Goal: Information Seeking & Learning: Learn about a topic

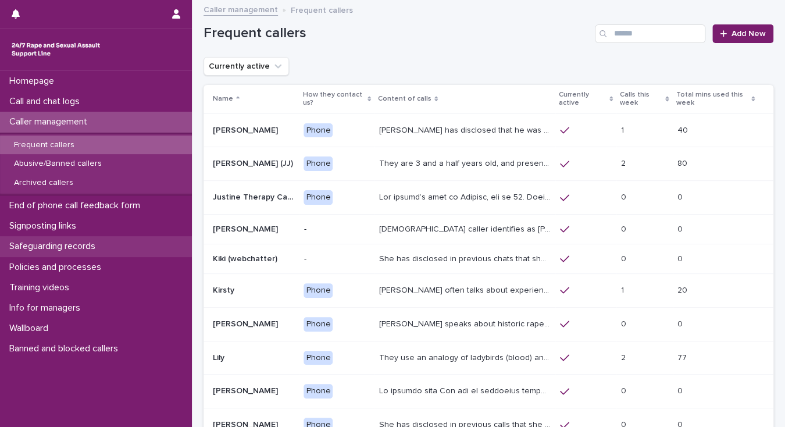
scroll to position [89, 0]
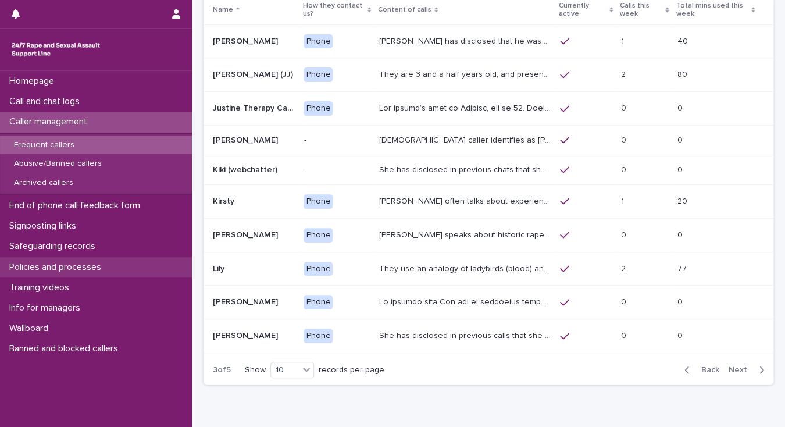
click at [86, 265] on p "Policies and processes" at bounding box center [58, 267] width 106 height 11
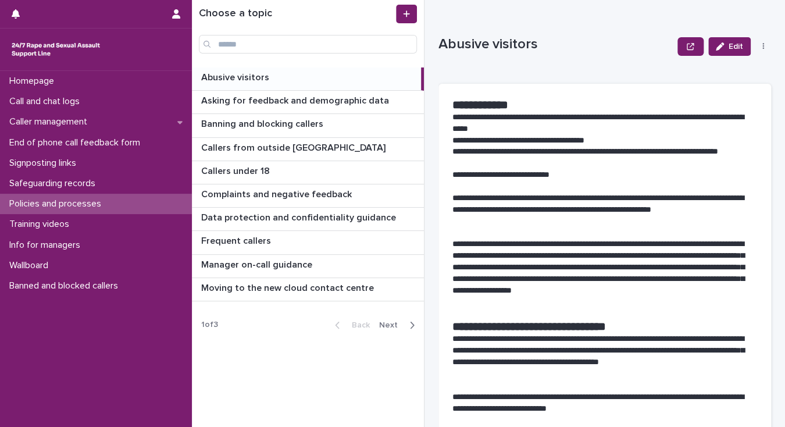
click at [389, 321] on span "Next" at bounding box center [392, 325] width 26 height 8
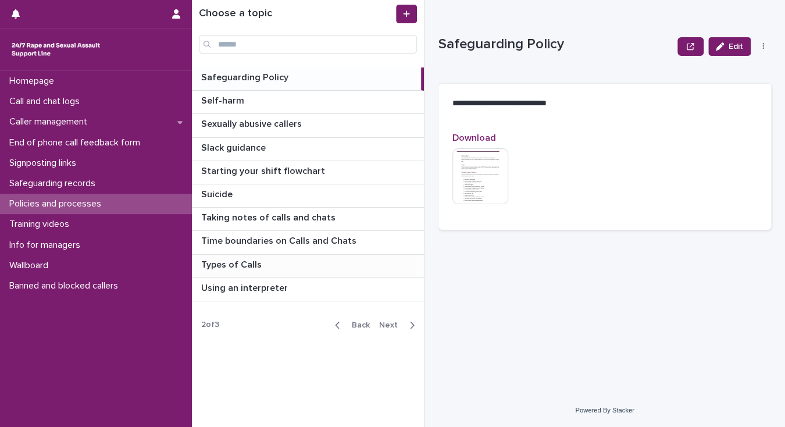
click at [244, 263] on p "Types of Calls" at bounding box center [232, 263] width 63 height 13
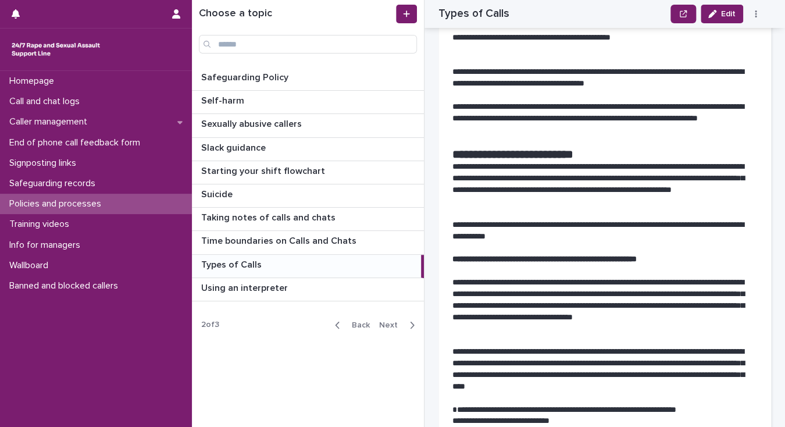
scroll to position [1443, 0]
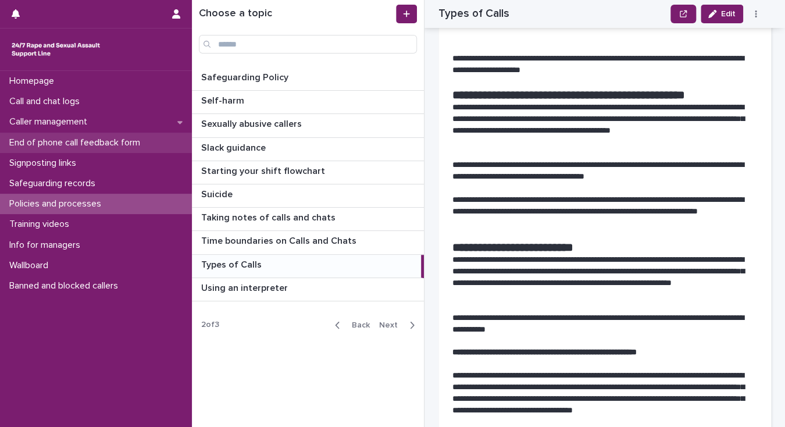
click at [94, 142] on p "End of phone call feedback form" at bounding box center [77, 142] width 145 height 11
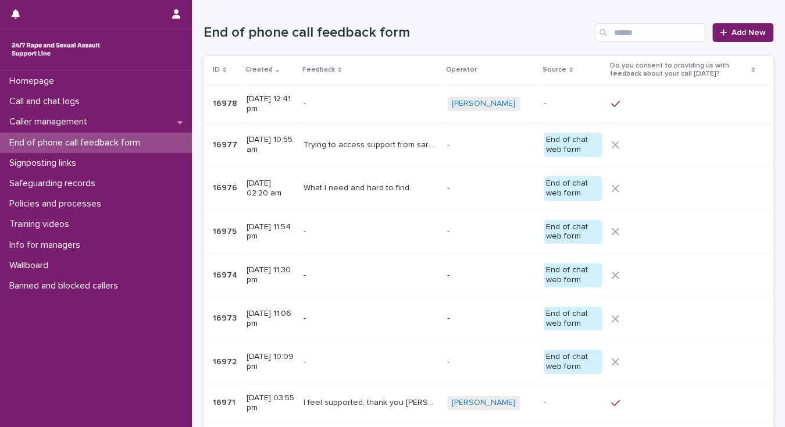
click at [337, 144] on p "Trying to access support from sarc but need to ring me back for appointment due…" at bounding box center [372, 144] width 137 height 12
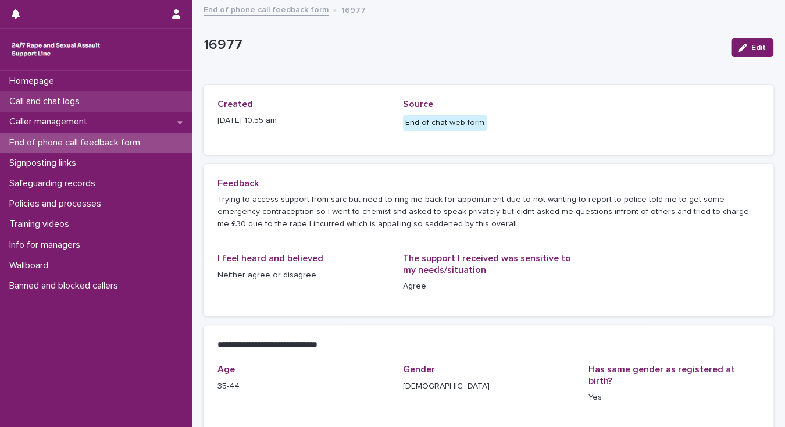
click at [69, 102] on p "Call and chat logs" at bounding box center [47, 101] width 84 height 11
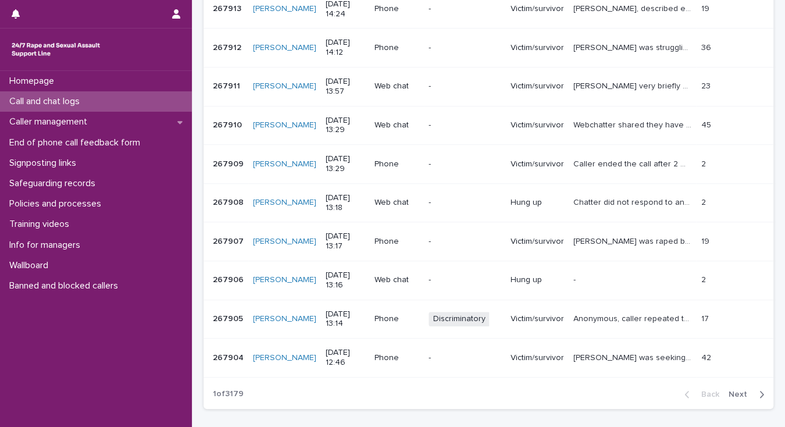
scroll to position [320, 0]
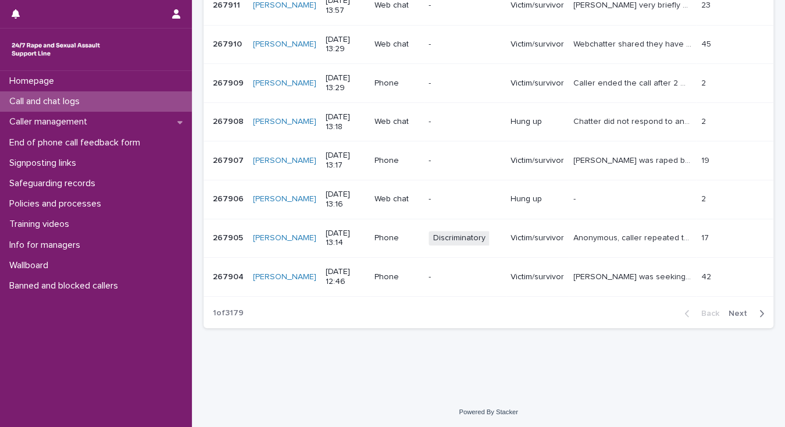
click at [732, 310] on span "Next" at bounding box center [742, 313] width 26 height 8
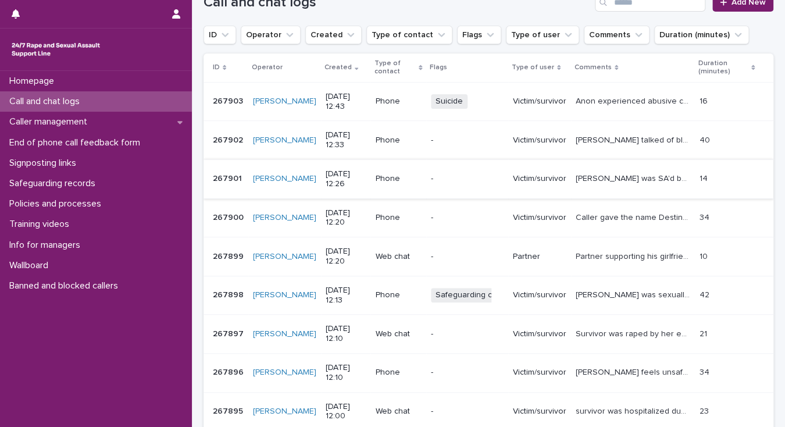
scroll to position [87, 0]
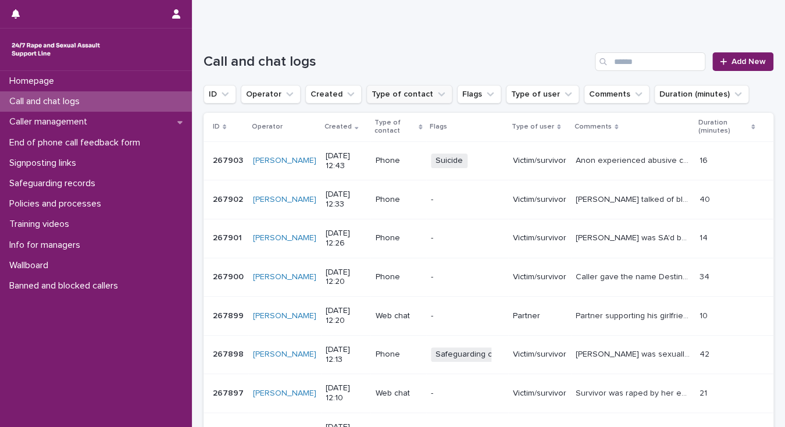
click at [384, 95] on button "Type of contact" at bounding box center [409, 94] width 86 height 19
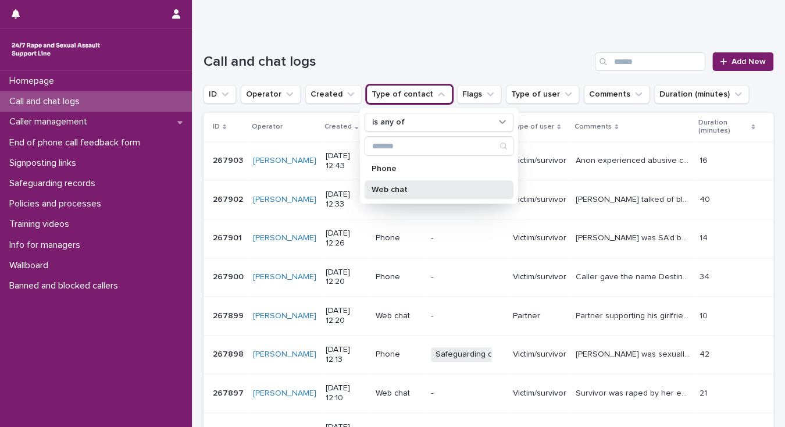
click at [382, 188] on p "Web chat" at bounding box center [433, 190] width 123 height 8
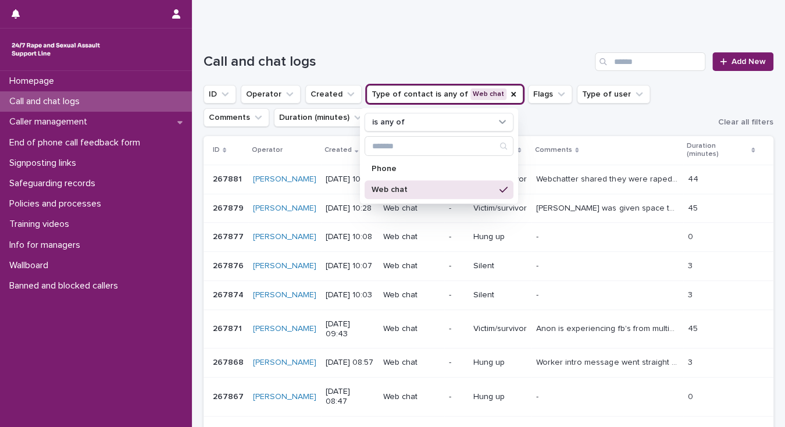
scroll to position [134, 0]
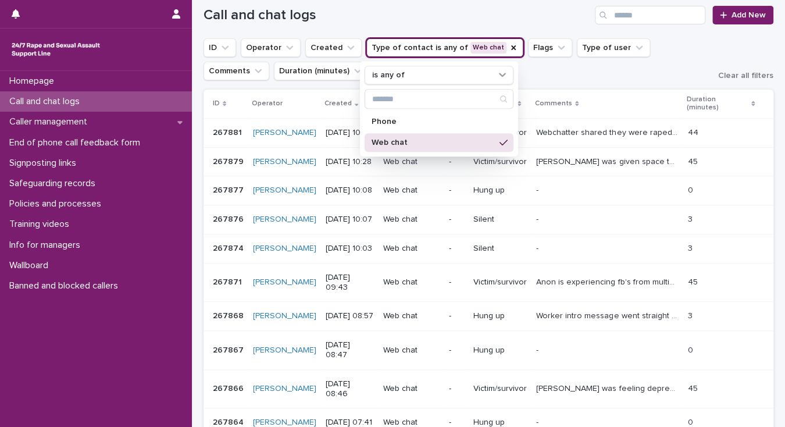
click at [543, 287] on p "Anon is experiencing fb's from multiple SAs/rapes. Explored feelings, options, …" at bounding box center [608, 281] width 145 height 12
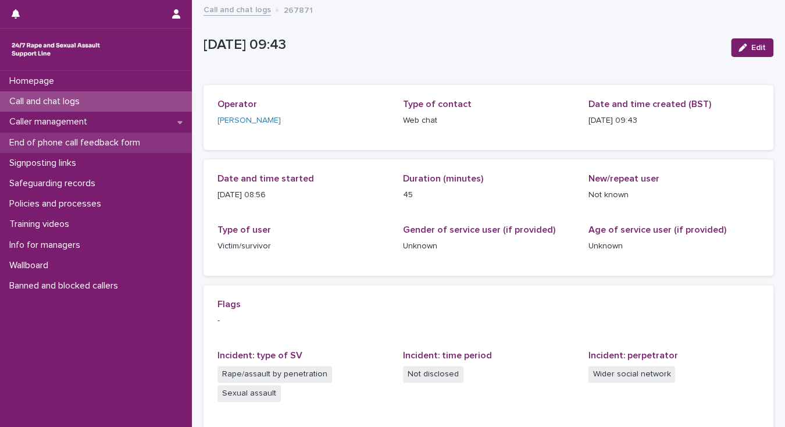
click at [99, 143] on p "End of phone call feedback form" at bounding box center [77, 142] width 145 height 11
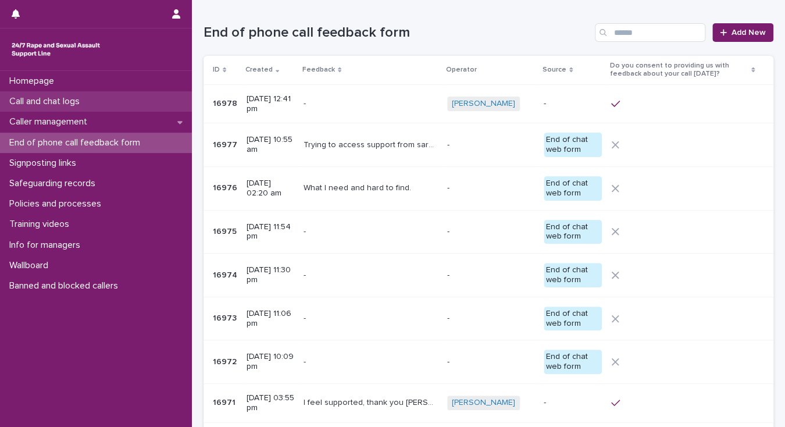
click at [73, 102] on p "Call and chat logs" at bounding box center [47, 101] width 84 height 11
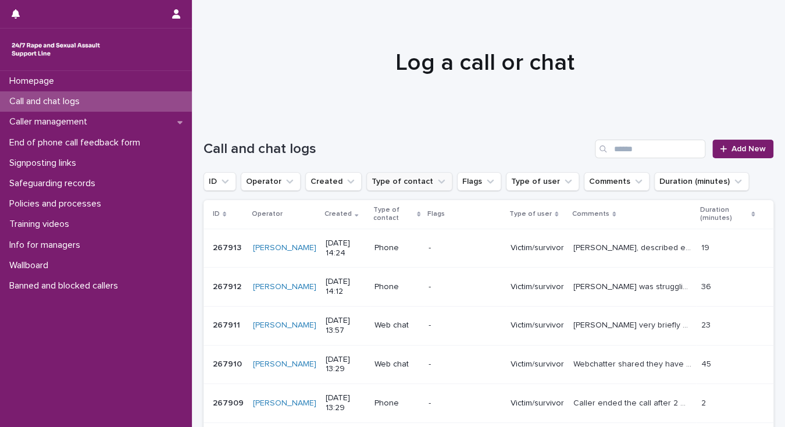
click at [379, 184] on button "Type of contact" at bounding box center [409, 181] width 86 height 19
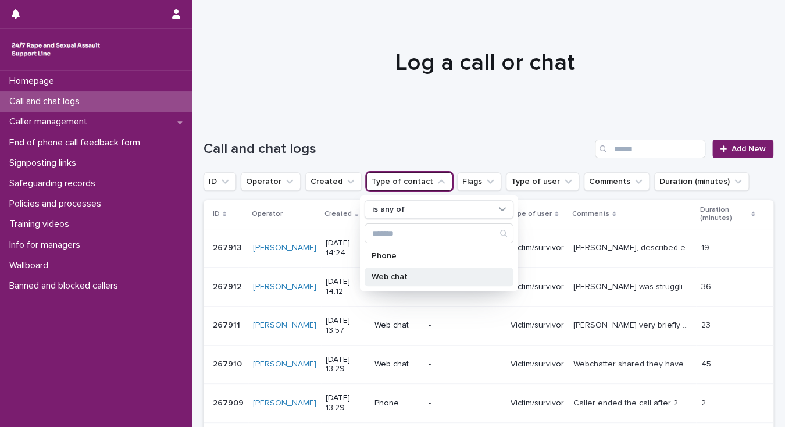
click at [407, 275] on p "Web chat" at bounding box center [433, 277] width 123 height 8
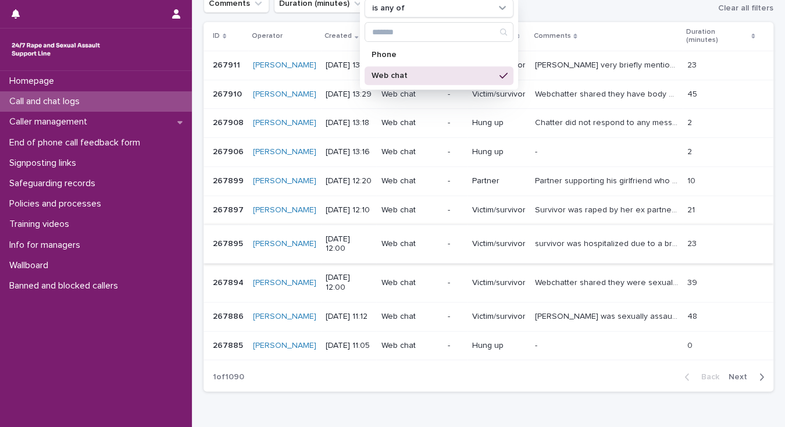
scroll to position [186, 0]
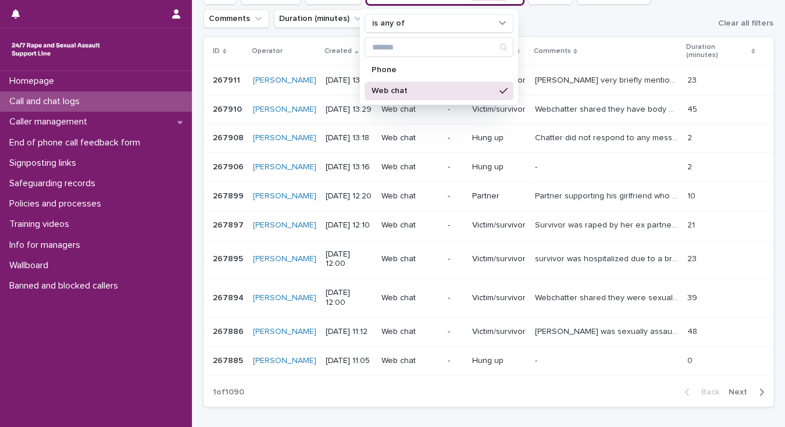
click at [378, 93] on p "Web chat" at bounding box center [433, 91] width 123 height 8
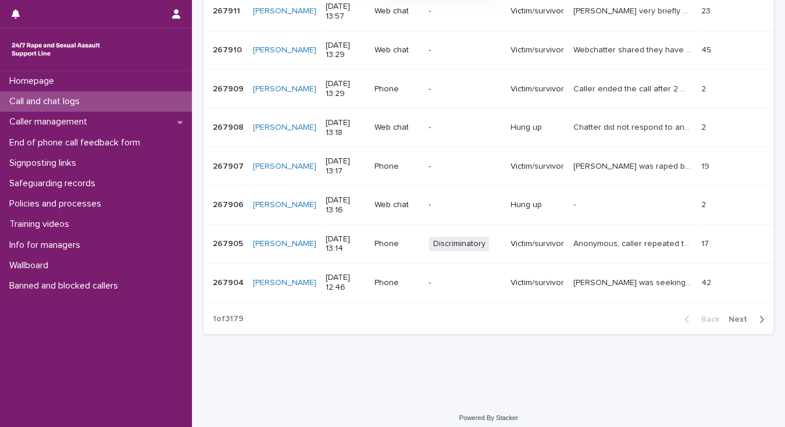
scroll to position [320, 0]
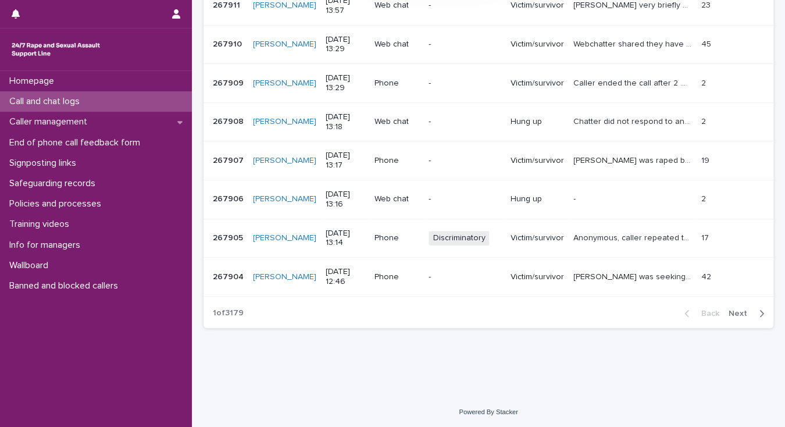
click at [732, 309] on span "Next" at bounding box center [742, 313] width 26 height 8
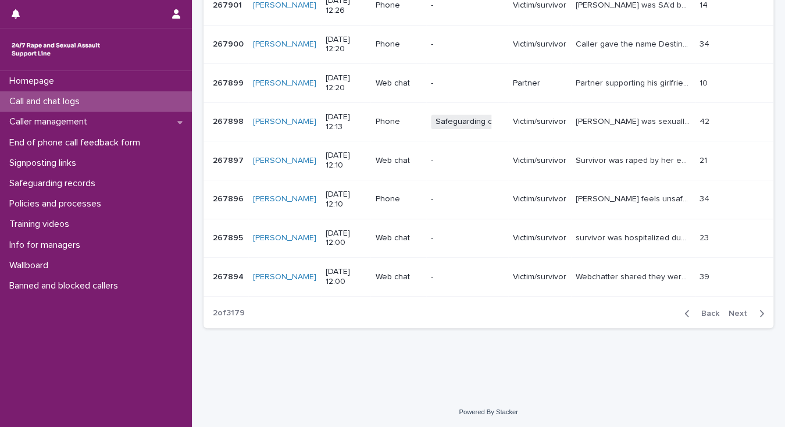
click at [733, 314] on span "Next" at bounding box center [742, 313] width 26 height 8
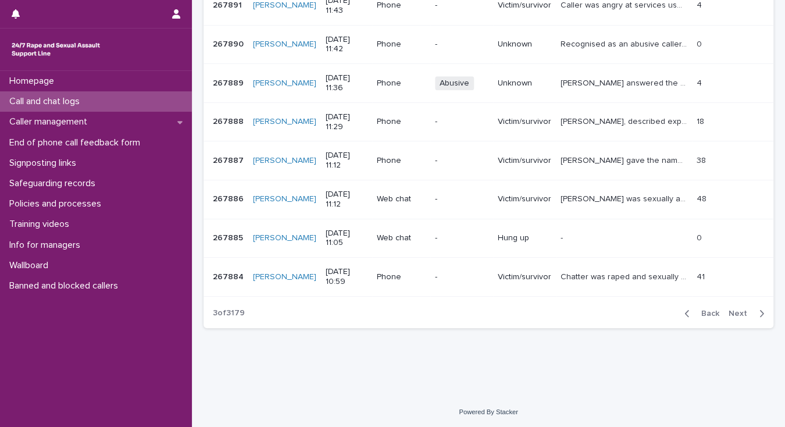
click at [732, 311] on span "Next" at bounding box center [742, 313] width 26 height 8
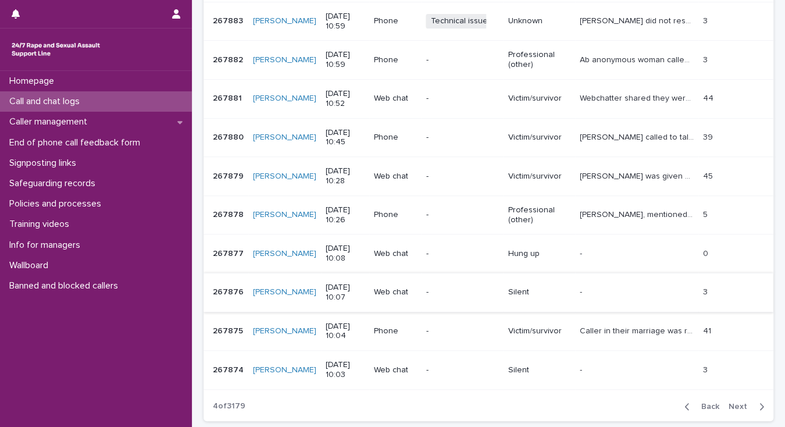
scroll to position [180, 0]
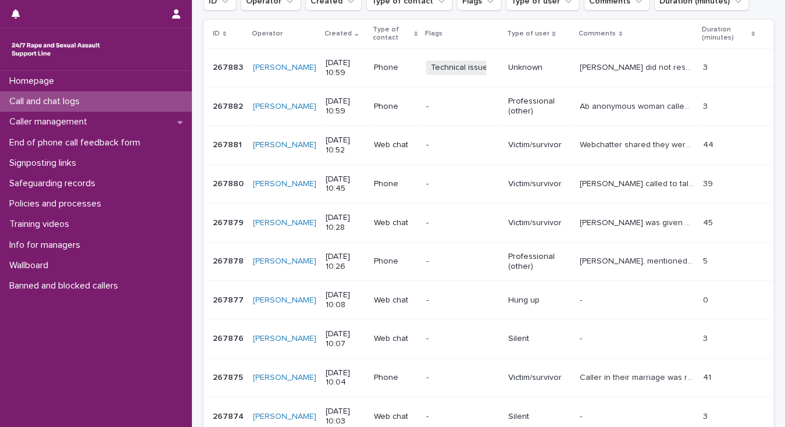
click at [584, 131] on td "Webchatter shared they were raped and sexually assaulted by 2 ex-partners. Talk…" at bounding box center [636, 145] width 123 height 39
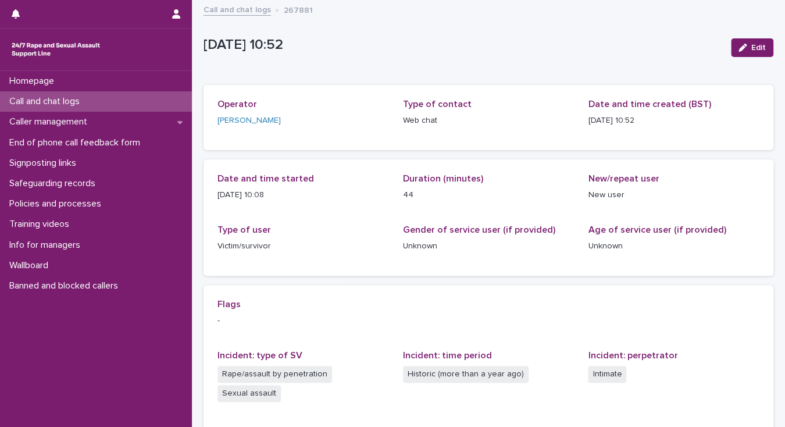
click at [241, 9] on link "Call and chat logs" at bounding box center [237, 8] width 67 height 13
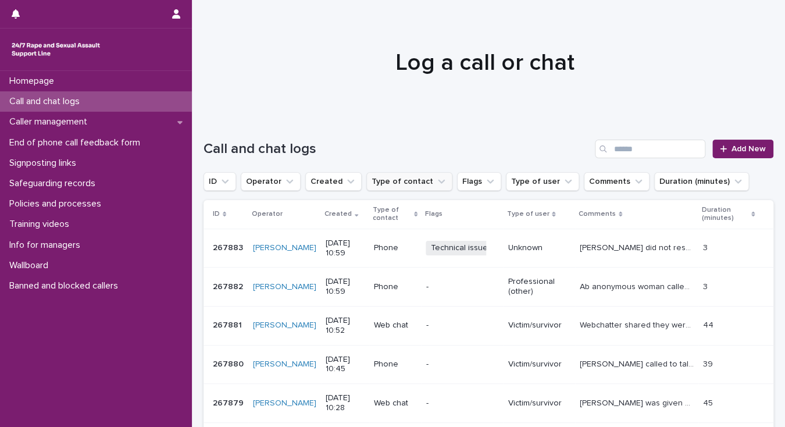
click at [397, 181] on button "Type of contact" at bounding box center [409, 181] width 86 height 19
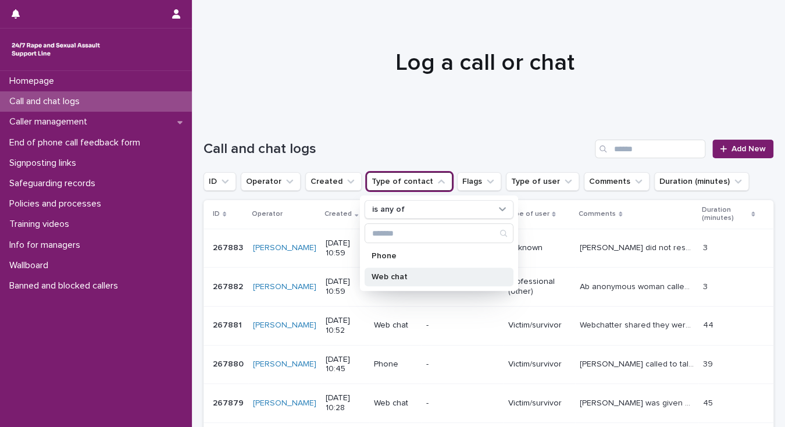
click at [414, 274] on p "Web chat" at bounding box center [433, 277] width 123 height 8
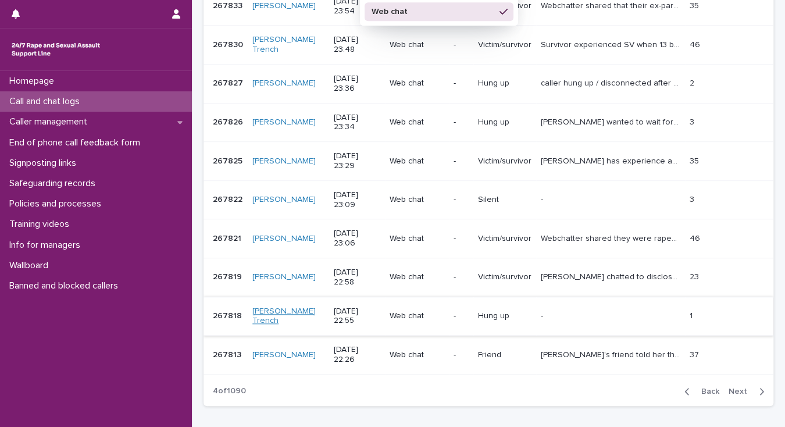
scroll to position [268, 0]
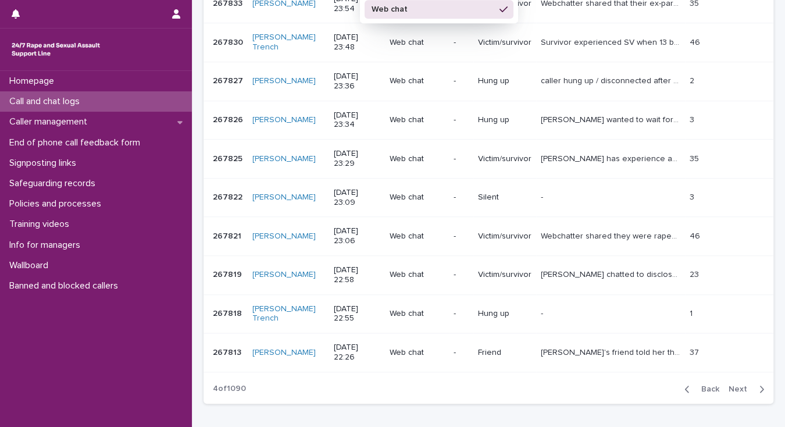
click at [697, 385] on span "Back" at bounding box center [707, 389] width 25 height 8
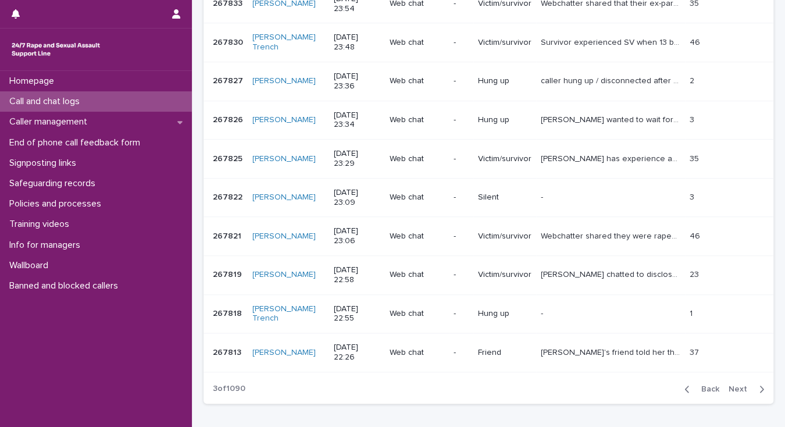
scroll to position [272, 0]
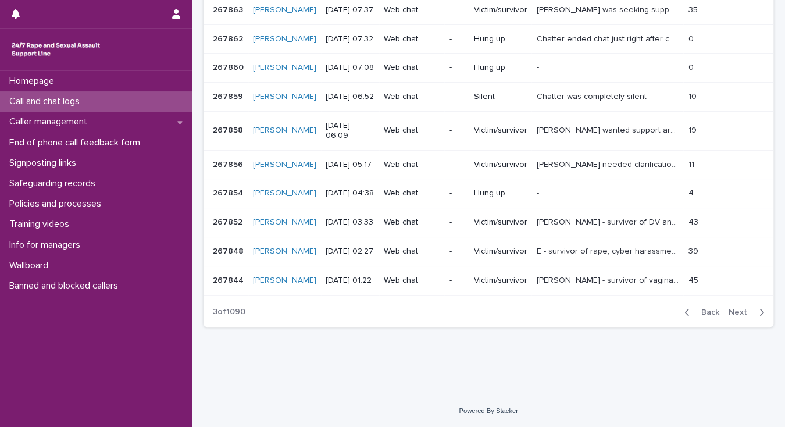
click at [703, 316] on span "Back" at bounding box center [707, 312] width 25 height 8
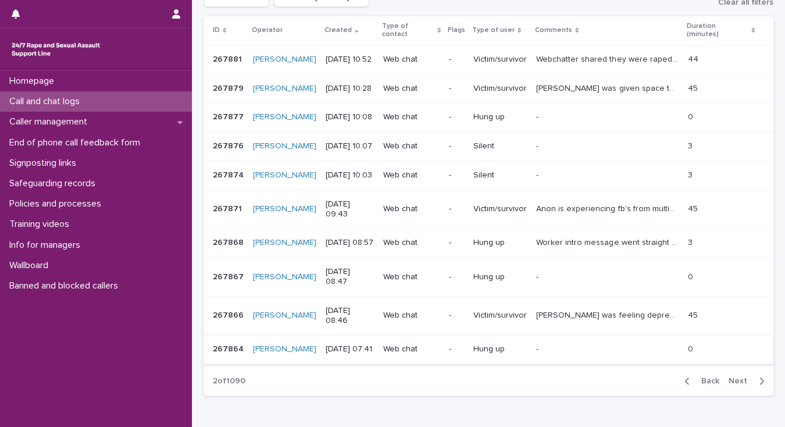
scroll to position [268, 0]
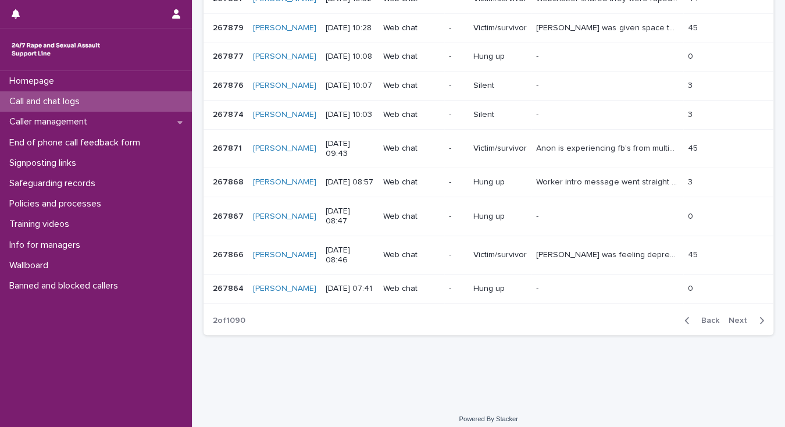
click at [699, 325] on span "Back" at bounding box center [707, 320] width 25 height 8
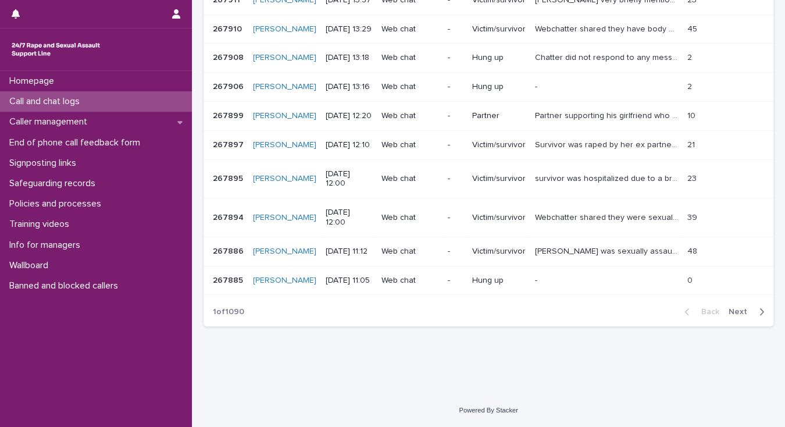
scroll to position [258, 0]
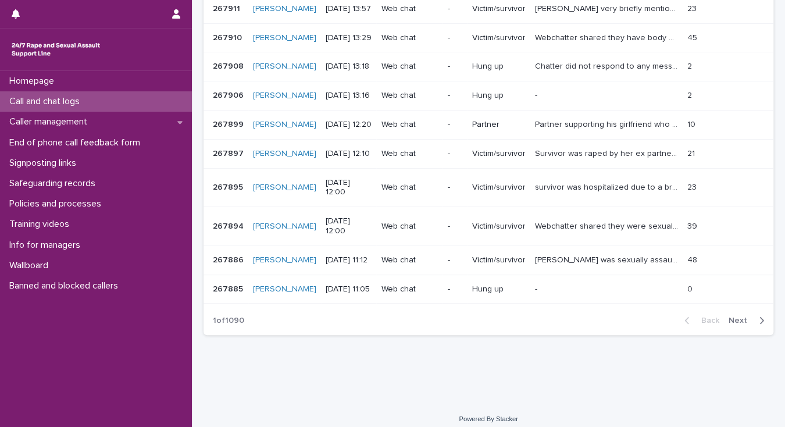
click at [610, 265] on p "[PERSON_NAME] was sexually assaulted by her ex boyfriend and this has left her …" at bounding box center [608, 259] width 146 height 12
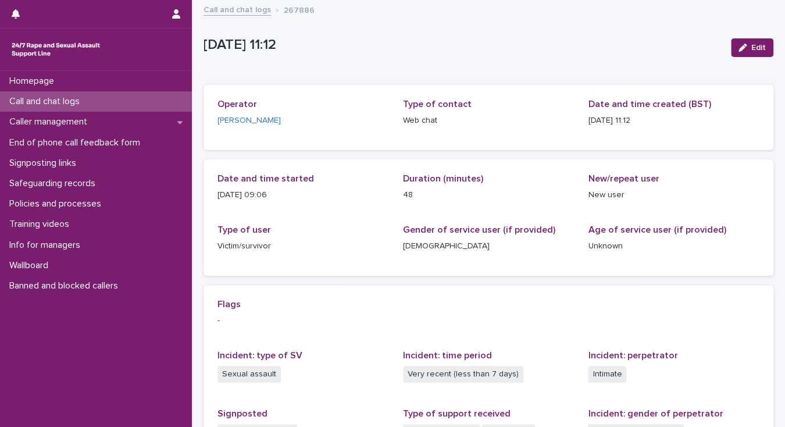
click at [250, 9] on link "Call and chat logs" at bounding box center [237, 8] width 67 height 13
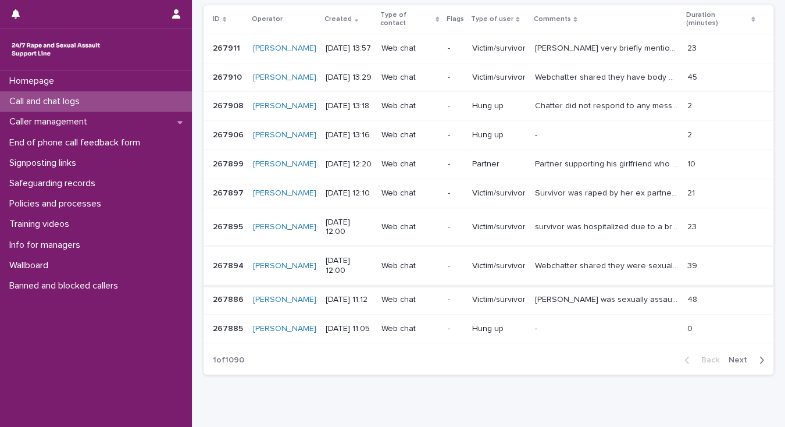
scroll to position [233, 0]
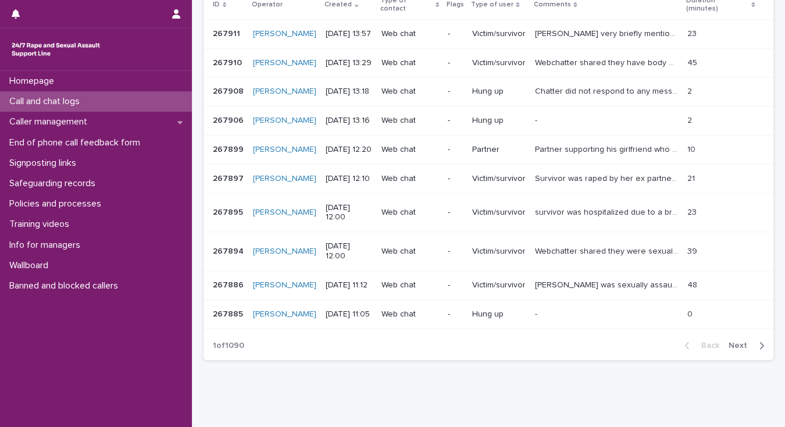
click at [729, 350] on span "Next" at bounding box center [742, 345] width 26 height 8
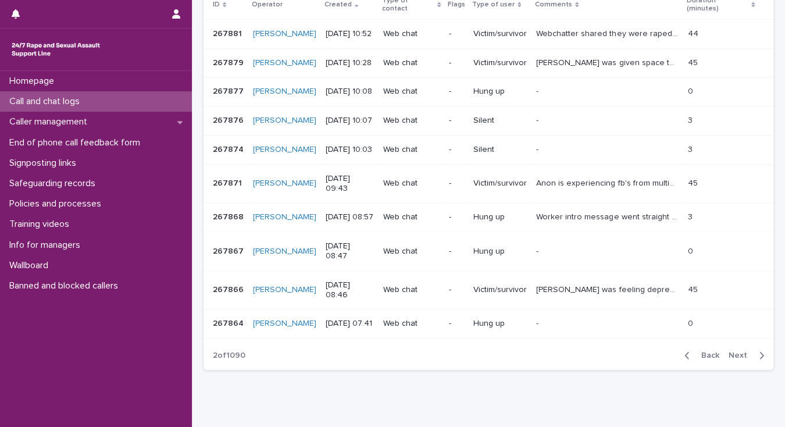
scroll to position [242, 0]
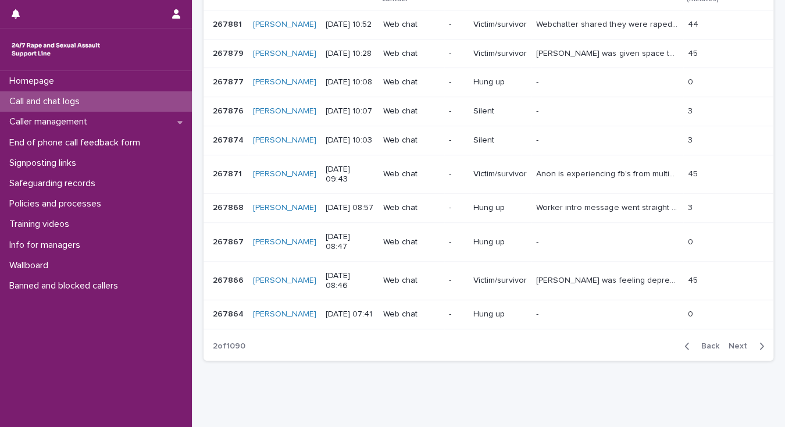
click at [576, 28] on p "Webchatter shared they were raped and sexually assaulted by 2 ex-partners. Talk…" at bounding box center [608, 23] width 145 height 12
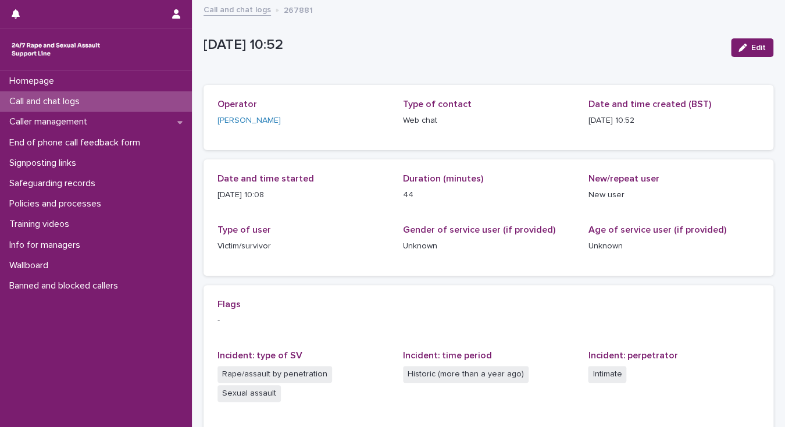
click at [72, 101] on p "Call and chat logs" at bounding box center [47, 101] width 84 height 11
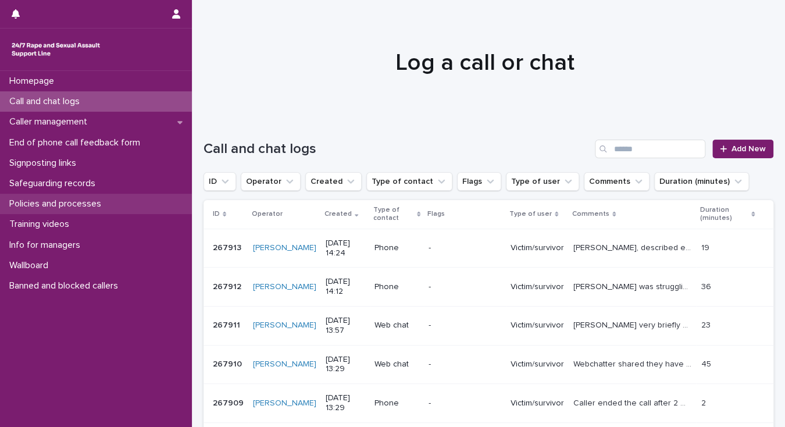
click at [77, 206] on p "Policies and processes" at bounding box center [58, 203] width 106 height 11
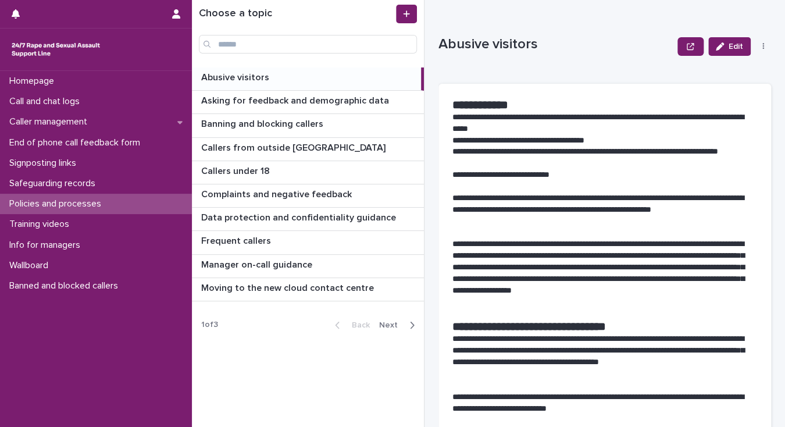
click at [390, 323] on span "Next" at bounding box center [392, 325] width 26 height 8
